Goal: Task Accomplishment & Management: Complete application form

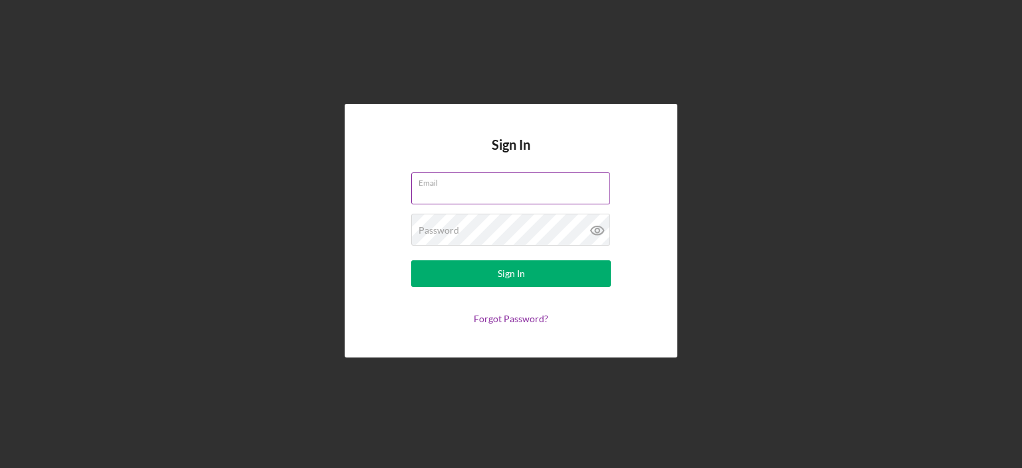
click at [505, 191] on input "Email" at bounding box center [510, 188] width 199 height 32
type input "[EMAIL_ADDRESS][DOMAIN_NAME]"
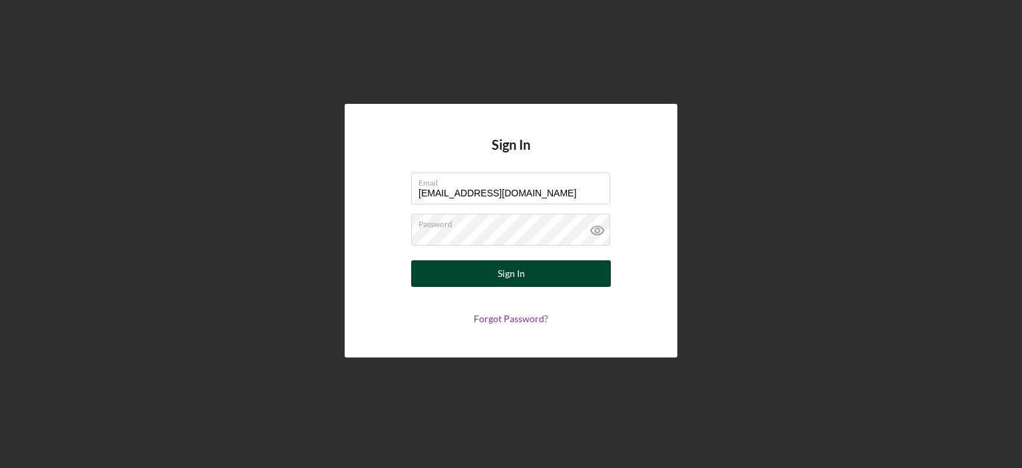
click at [500, 276] on div "Sign In" at bounding box center [511, 273] width 27 height 27
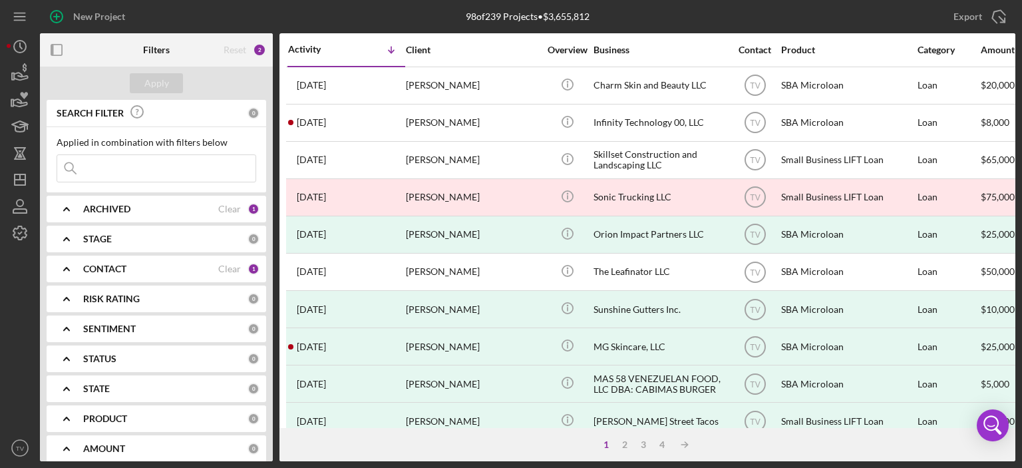
click at [272, 29] on div "New Project" at bounding box center [202, 16] width 325 height 33
click at [71, 15] on icon "button" at bounding box center [56, 16] width 33 height 33
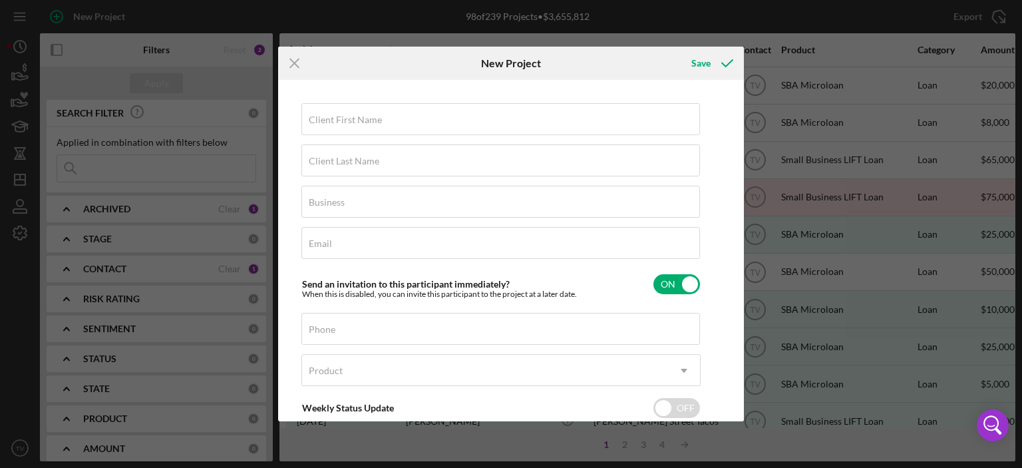
drag, startPoint x: 739, startPoint y: 341, endPoint x: 722, endPoint y: 327, distance: 22.7
click at [722, 327] on div "Client First Name Required Client Last Name Required Business Required Email Re…" at bounding box center [511, 250] width 459 height 334
drag, startPoint x: 736, startPoint y: 339, endPoint x: 736, endPoint y: 364, distance: 24.6
drag, startPoint x: 736, startPoint y: 364, endPoint x: 793, endPoint y: 419, distance: 80.0
drag, startPoint x: 793, startPoint y: 419, endPoint x: 855, endPoint y: 411, distance: 62.4
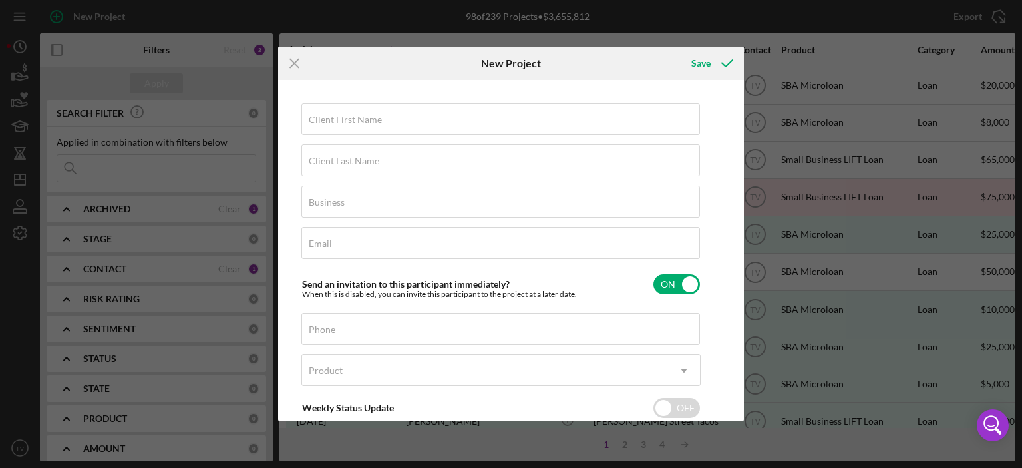
click at [855, 411] on div "Icon/Menu Close New Project Save Client First Name Required Client Last Name Re…" at bounding box center [511, 234] width 1022 height 468
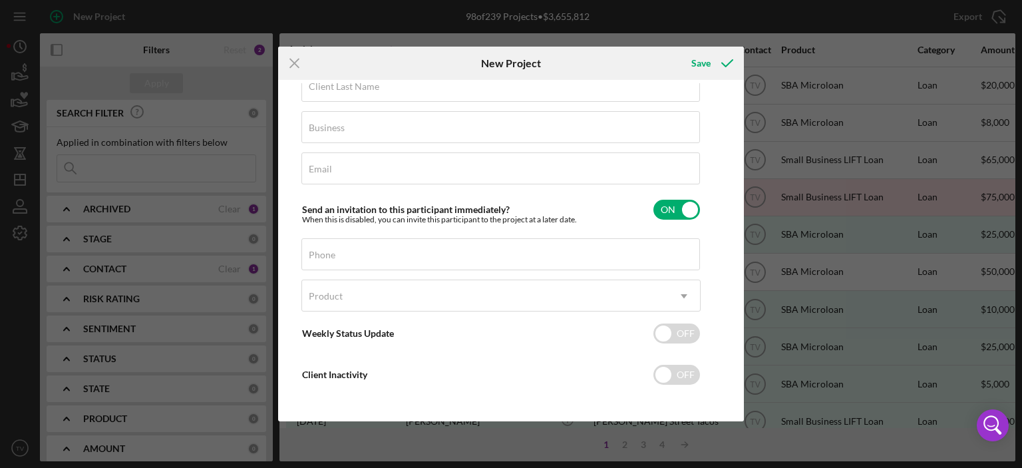
scroll to position [77, 0]
click at [722, 29] on div "Icon/Menu Close New Project Save Client First Name Required Client Last Name Re…" at bounding box center [511, 234] width 1022 height 468
click at [296, 61] on icon "Icon/Menu Close" at bounding box center [294, 63] width 33 height 33
